Goal: Task Accomplishment & Management: Use online tool/utility

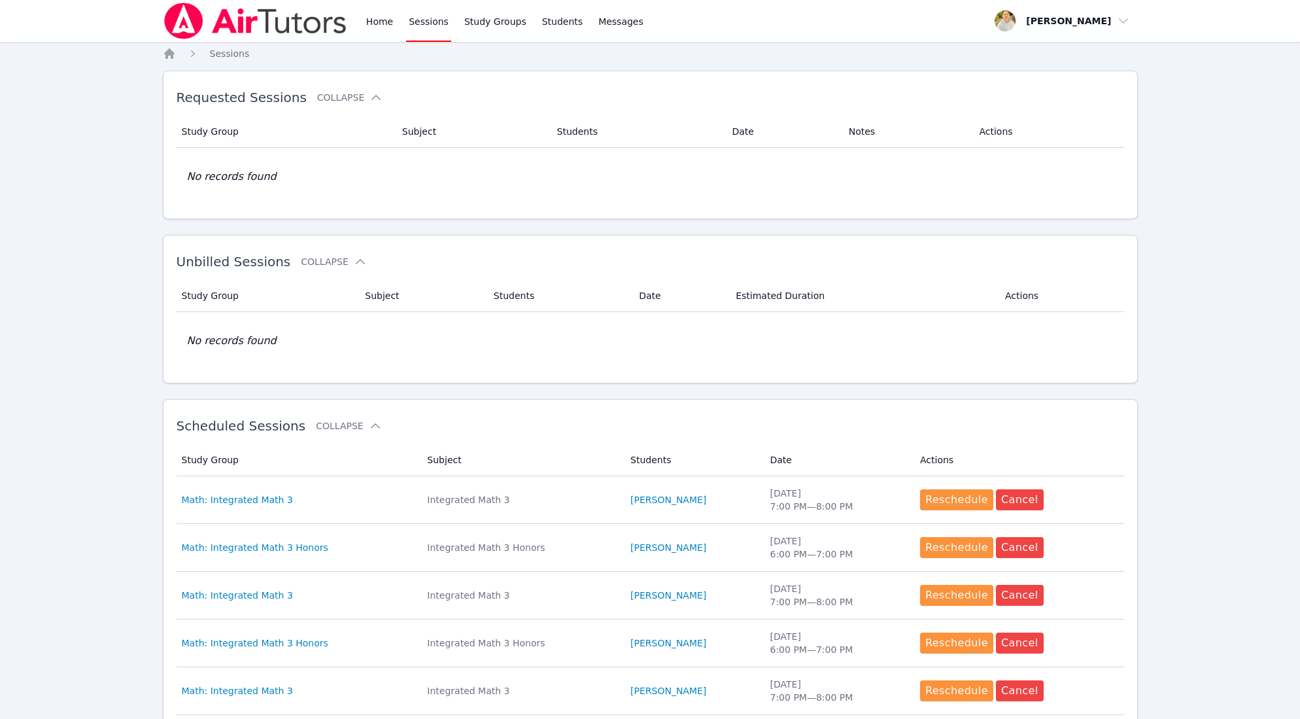
click at [433, 24] on link "Sessions" at bounding box center [428, 21] width 45 height 42
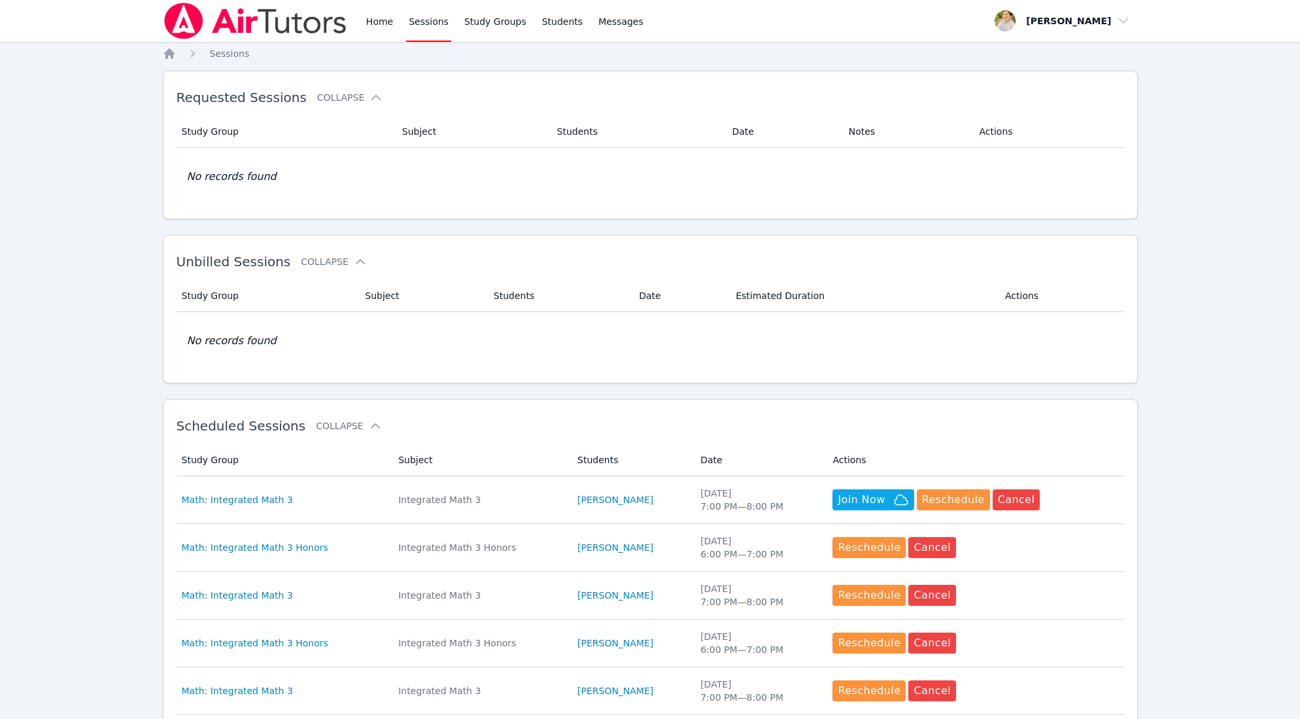
click at [426, 23] on link "Sessions" at bounding box center [428, 21] width 45 height 42
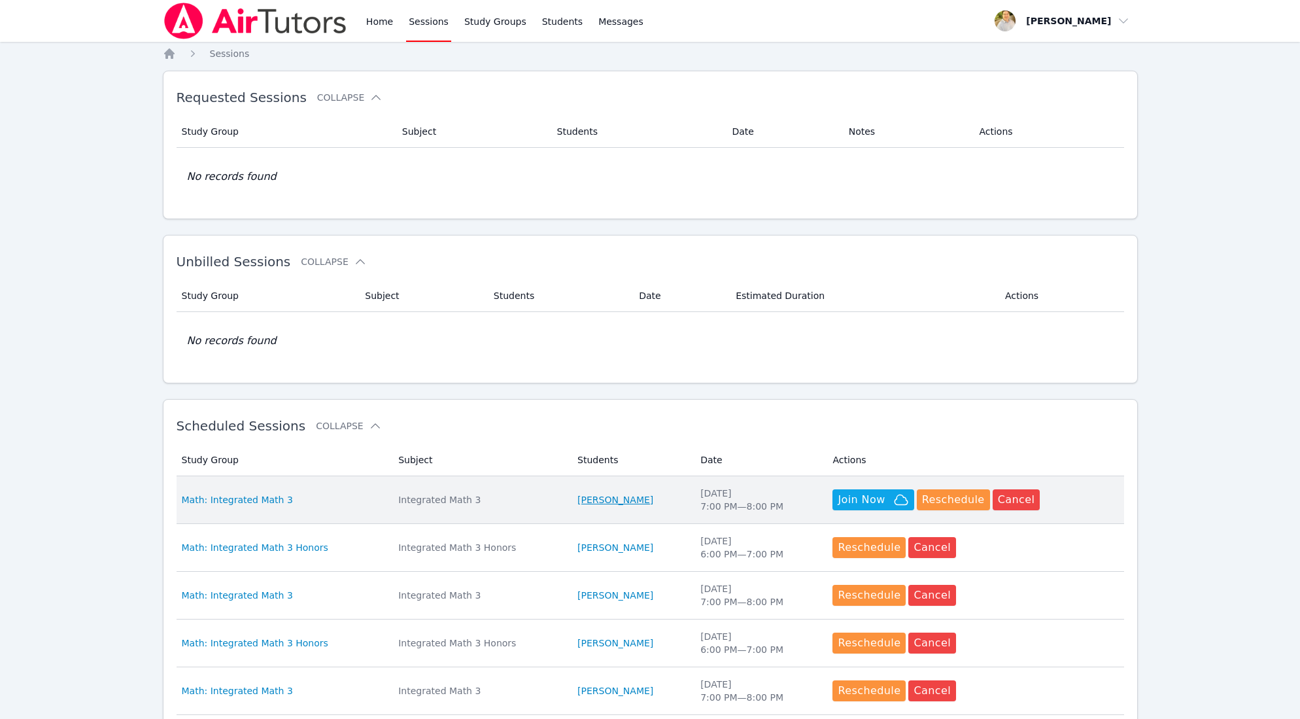
click at [602, 497] on link "[PERSON_NAME]" at bounding box center [615, 499] width 76 height 13
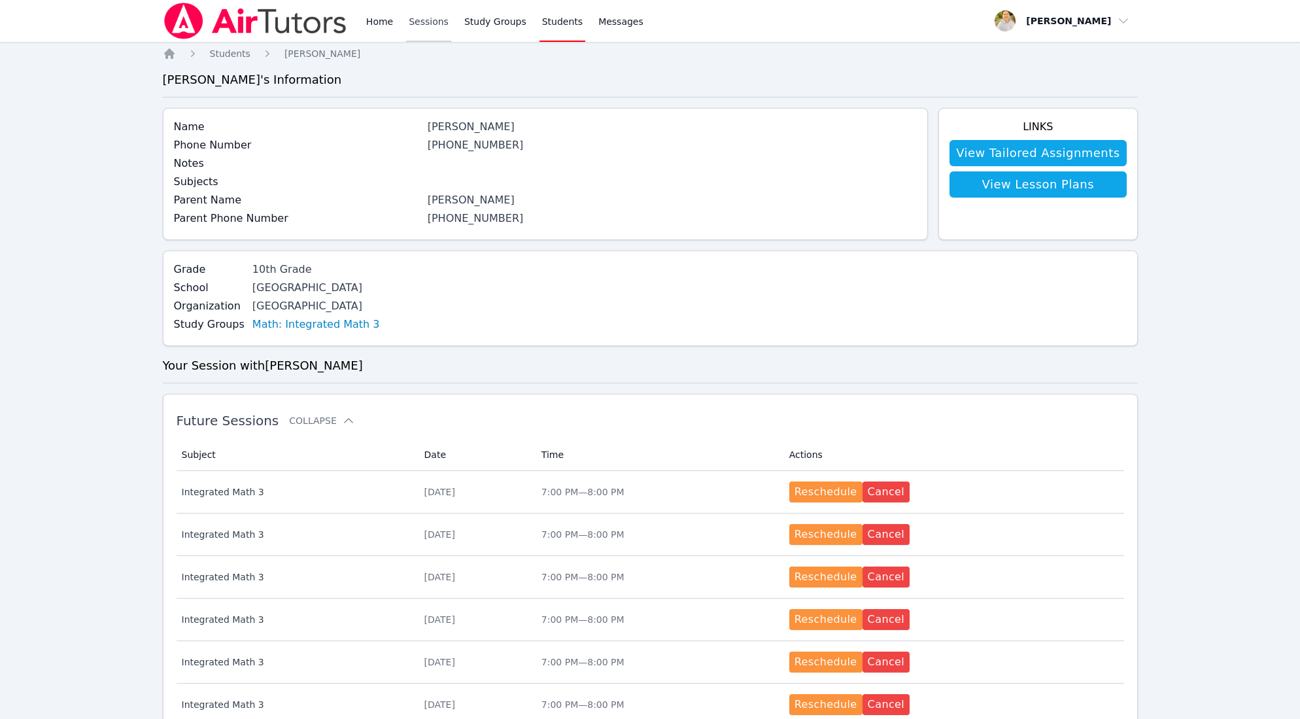
click at [427, 24] on link "Sessions" at bounding box center [428, 21] width 45 height 42
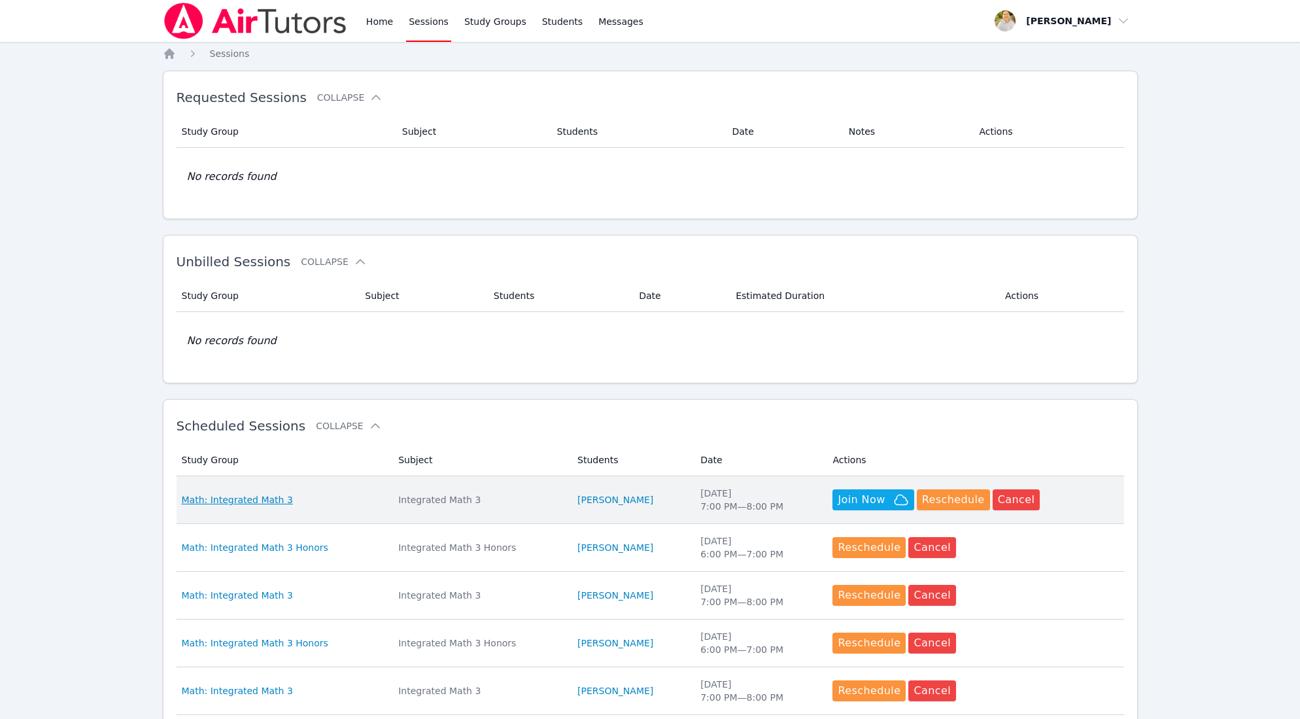
click at [278, 496] on span "Math: Integrated Math 3" at bounding box center [237, 499] width 111 height 13
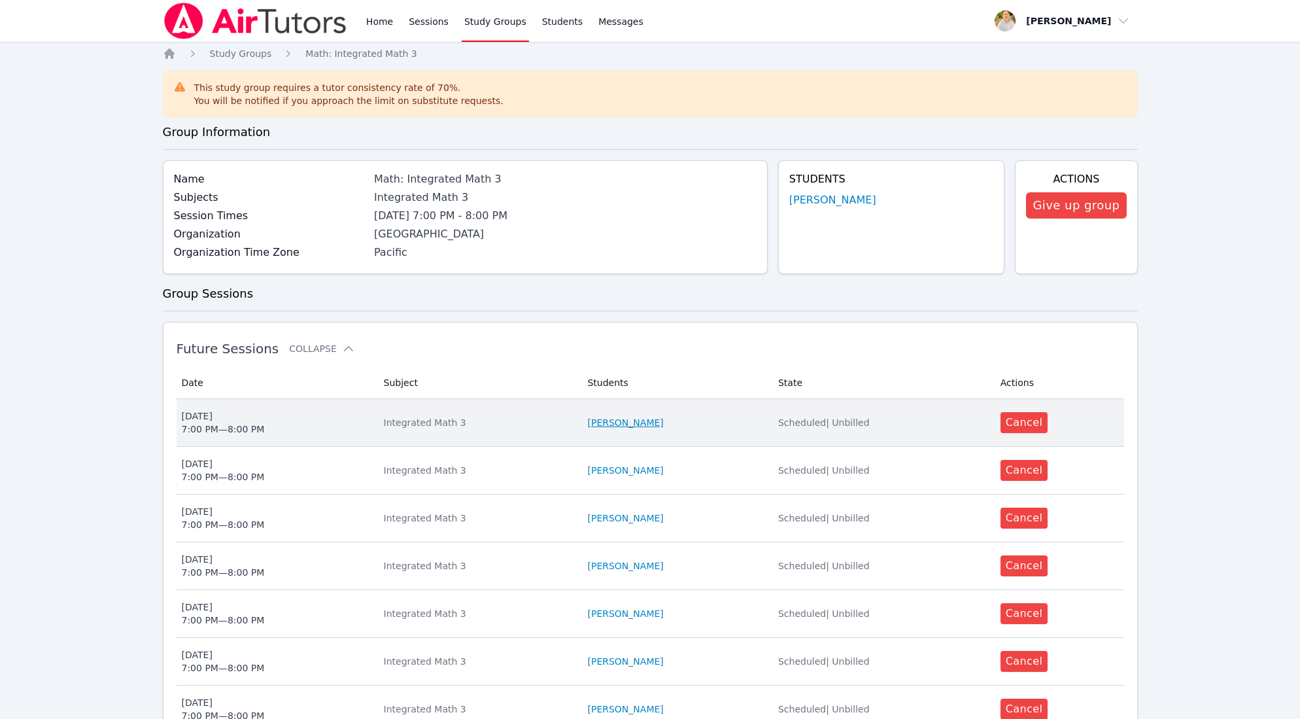
click at [626, 424] on link "[PERSON_NAME]" at bounding box center [625, 422] width 76 height 13
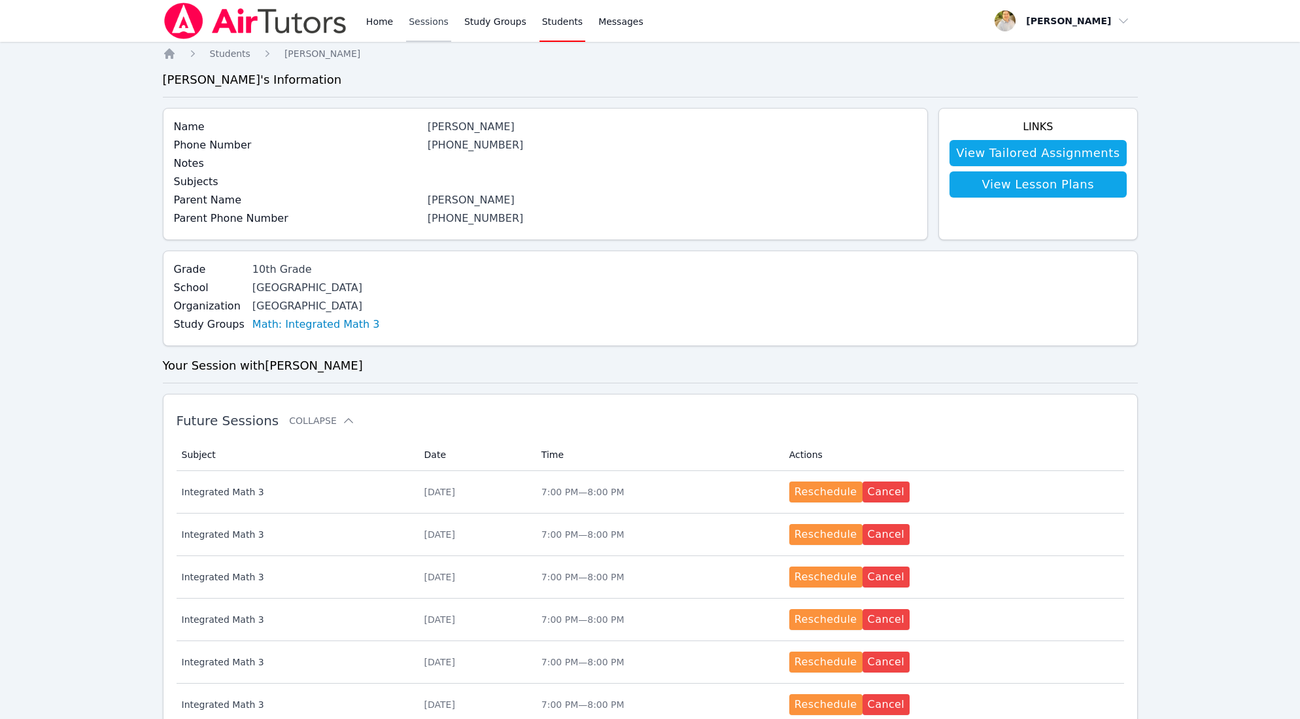
click at [440, 18] on link "Sessions" at bounding box center [428, 21] width 45 height 42
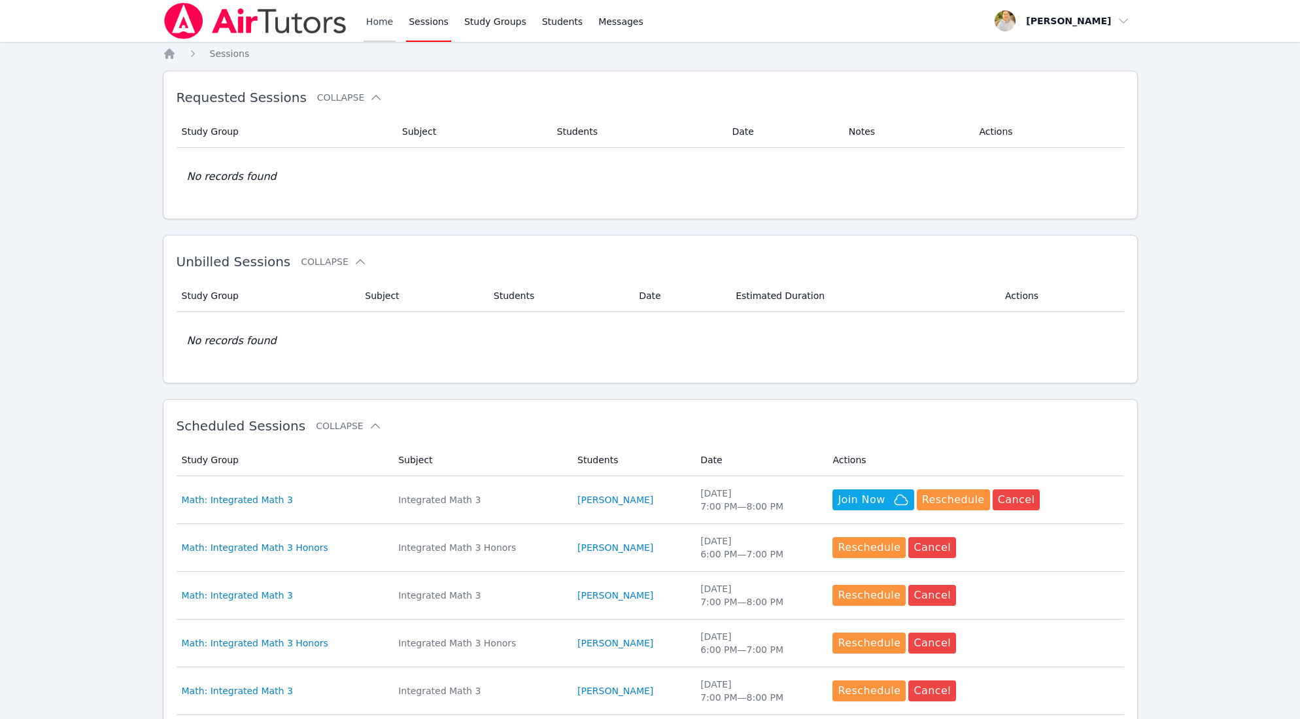
click at [378, 24] on link "Home" at bounding box center [380, 21] width 32 height 42
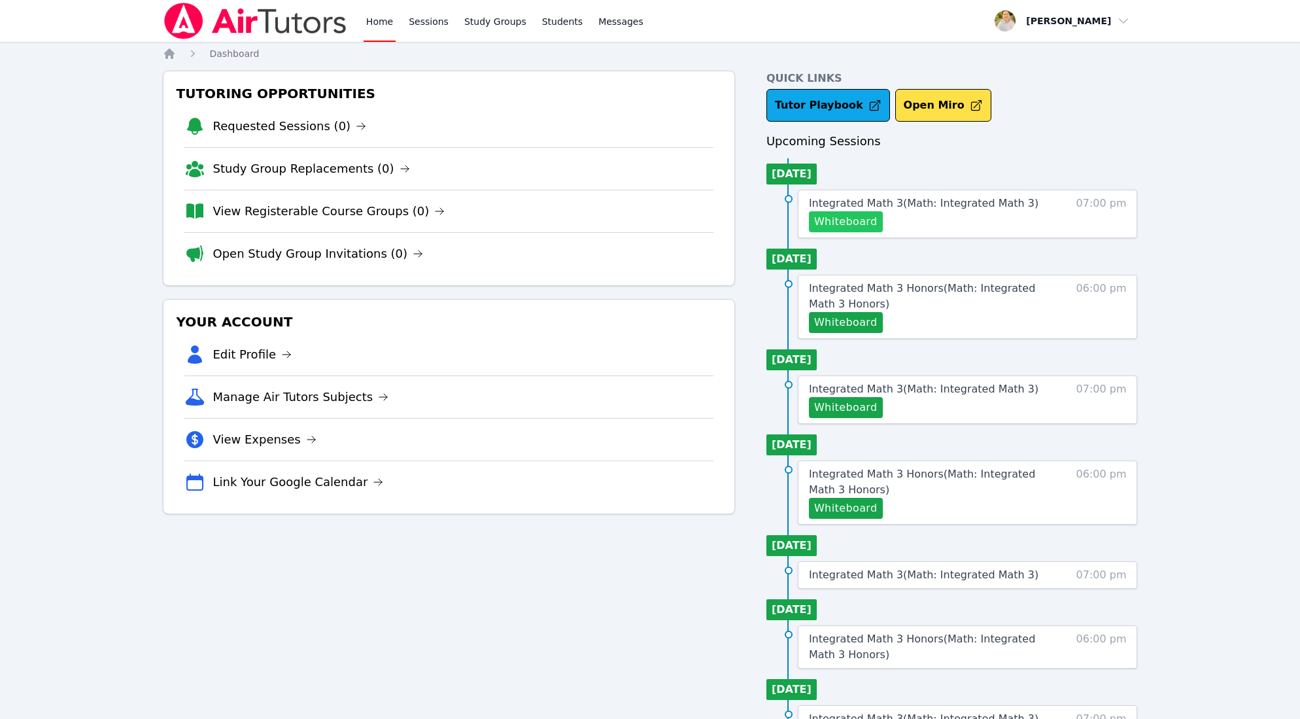
click at [858, 222] on button "Whiteboard" at bounding box center [846, 221] width 74 height 21
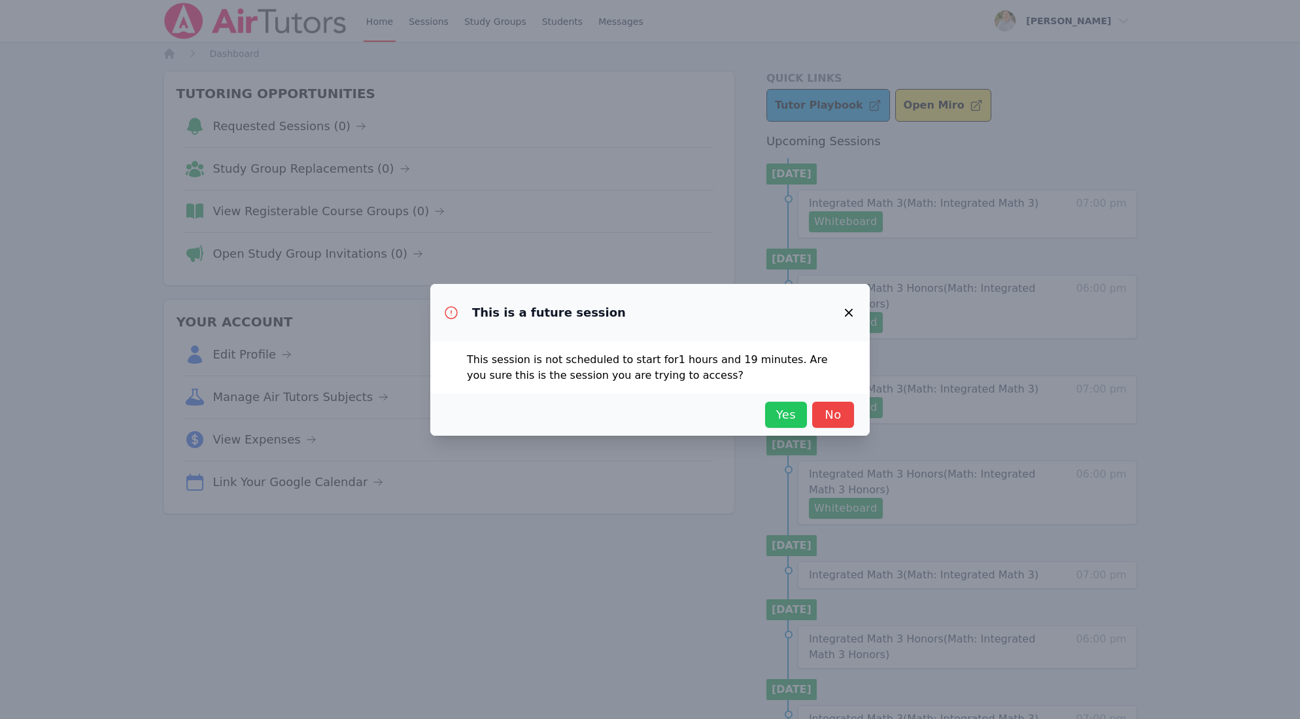
click at [782, 413] on span "Yes" at bounding box center [786, 414] width 29 height 18
